Goal: Information Seeking & Learning: Find specific fact

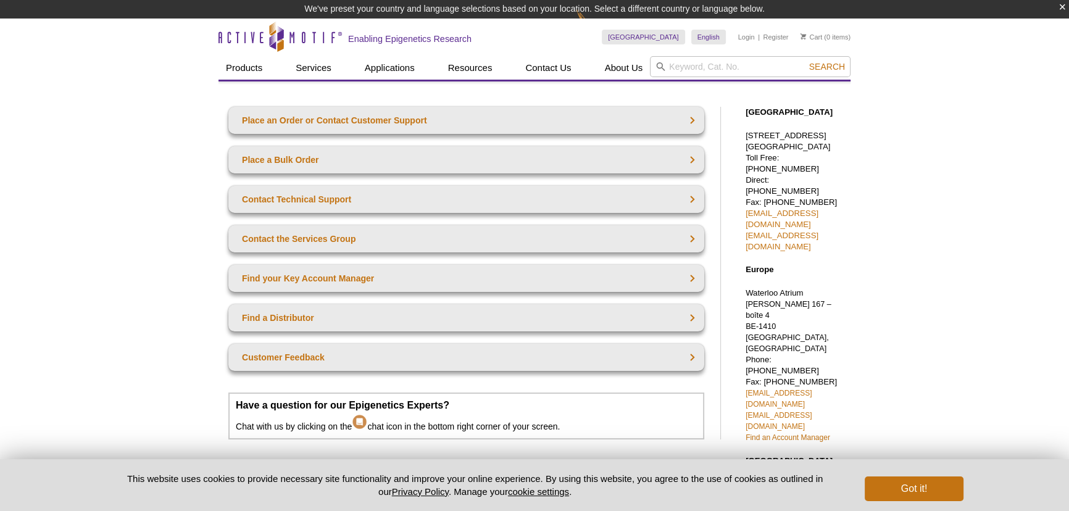
scroll to position [56, 0]
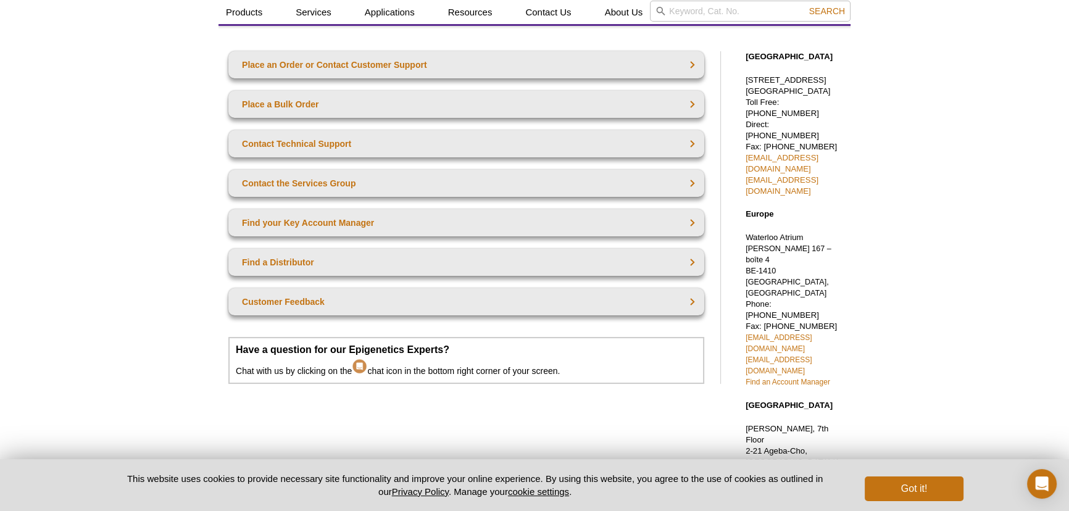
click at [928, 265] on div "Active Motif Logo Enabling Epigenetics Research 0 Search Skip to content Active…" at bounding box center [534, 413] width 1069 height 900
drag, startPoint x: 858, startPoint y: 259, endPoint x: 745, endPoint y: 259, distance: 112.4
click at [745, 259] on div "Active Motif Logo Enabling Epigenetics Research 0 Search Skip to content Active…" at bounding box center [534, 413] width 1069 height 900
copy link "euro-orders@activemotif.com"
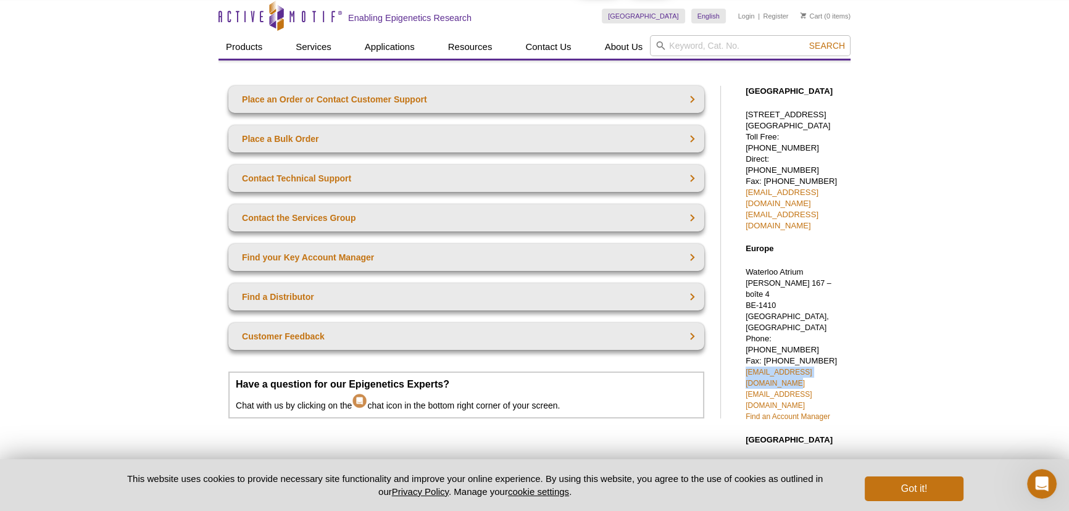
scroll to position [0, 0]
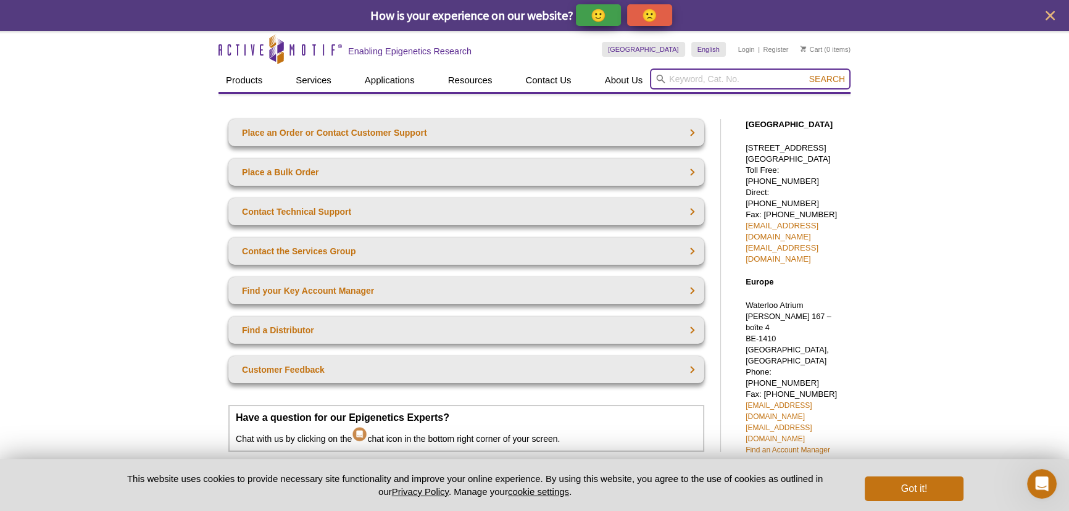
click at [721, 87] on input "search" at bounding box center [750, 79] width 201 height 21
paste input "61229,)"
type input "61229"
click at [806, 73] on button "Search" at bounding box center [827, 78] width 43 height 11
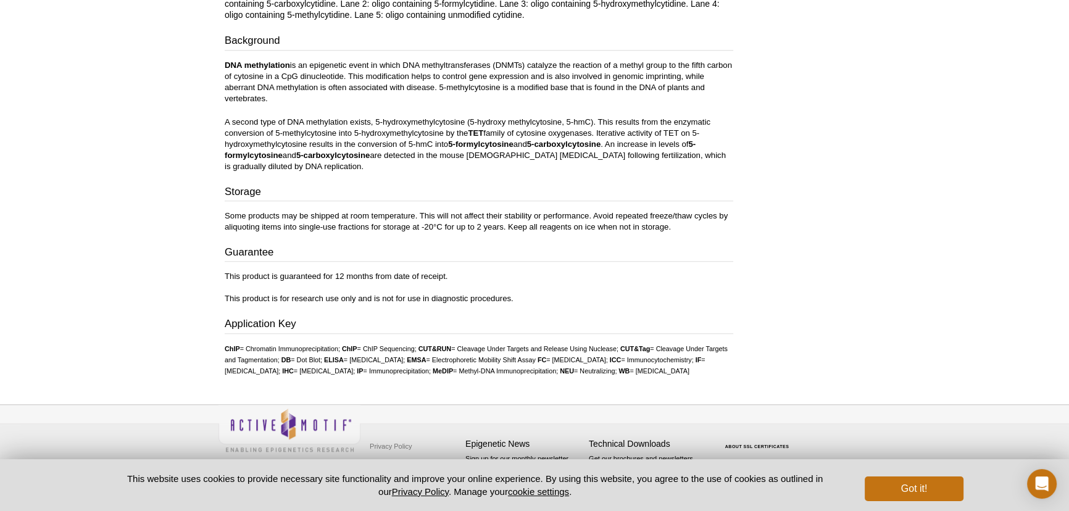
scroll to position [1140, 0]
